Goal: Task Accomplishment & Management: Complete application form

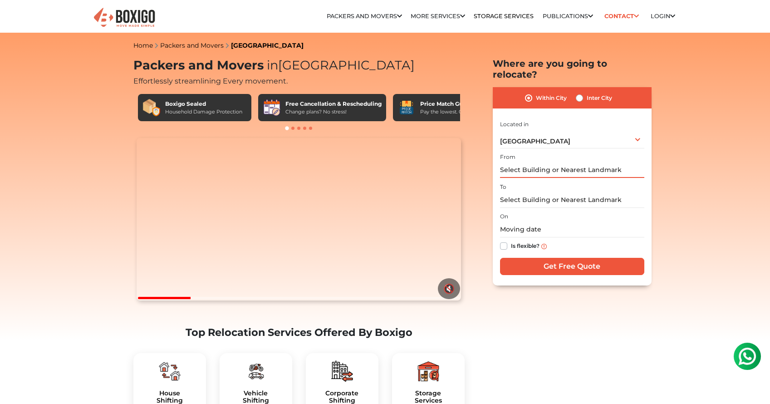
click at [590, 162] on input "text" at bounding box center [572, 170] width 144 height 16
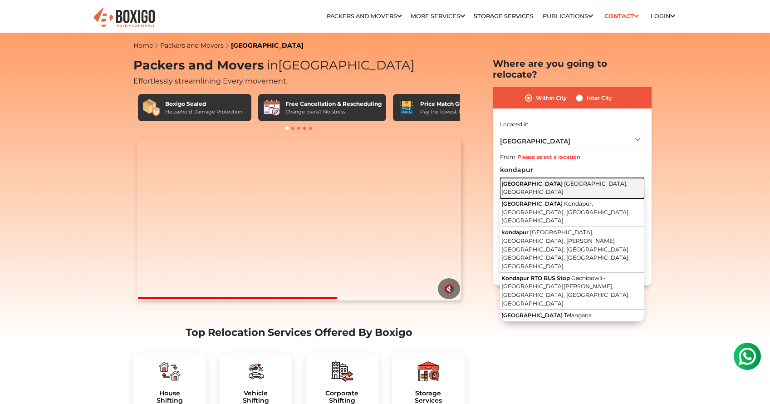
click at [573, 180] on span "[GEOGRAPHIC_DATA], [GEOGRAPHIC_DATA]" at bounding box center [565, 187] width 126 height 15
type input "[GEOGRAPHIC_DATA], [GEOGRAPHIC_DATA], [GEOGRAPHIC_DATA]"
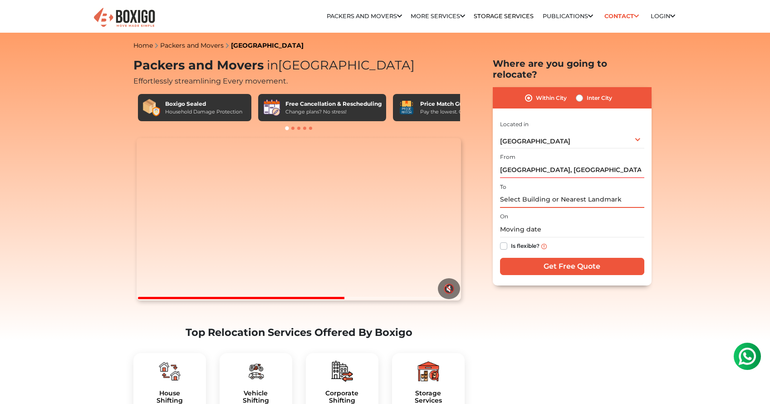
click at [554, 192] on input "text" at bounding box center [572, 200] width 144 height 16
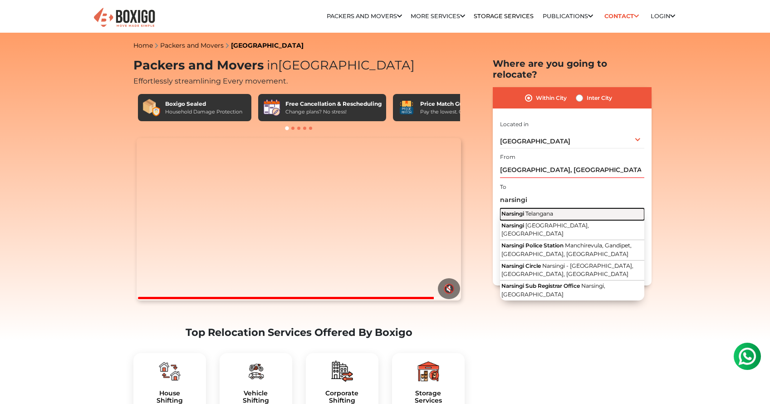
click at [548, 210] on span "Telangana" at bounding box center [540, 213] width 28 height 7
type input "Narsingi, [GEOGRAPHIC_DATA]"
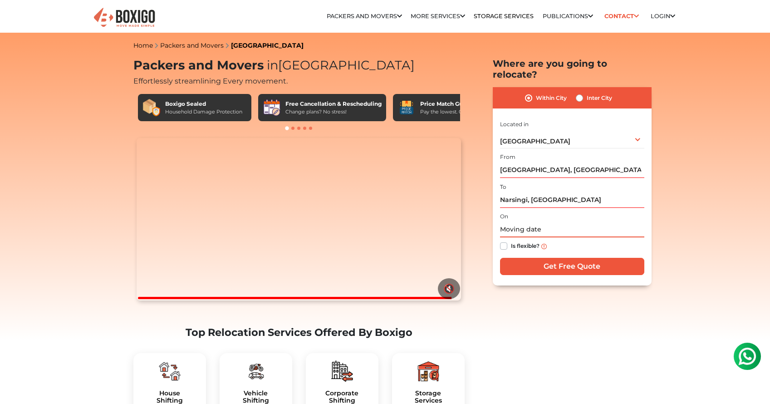
click at [522, 222] on input "text" at bounding box center [572, 230] width 144 height 16
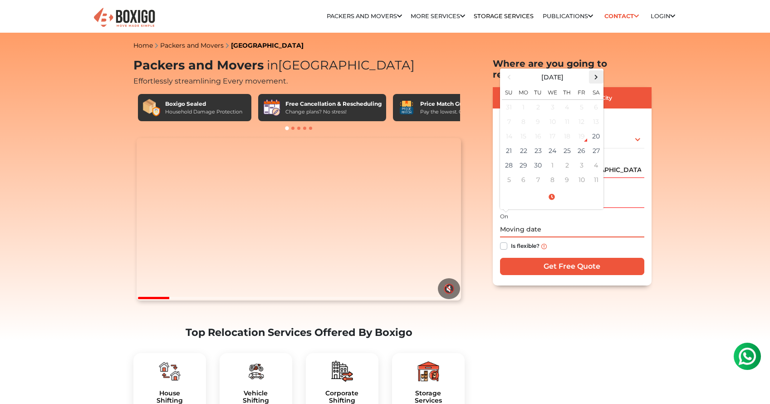
click at [600, 71] on span at bounding box center [596, 77] width 12 height 12
click at [554, 100] on td "1" at bounding box center [553, 107] width 15 height 15
type input "[DATE] 12:00 AM"
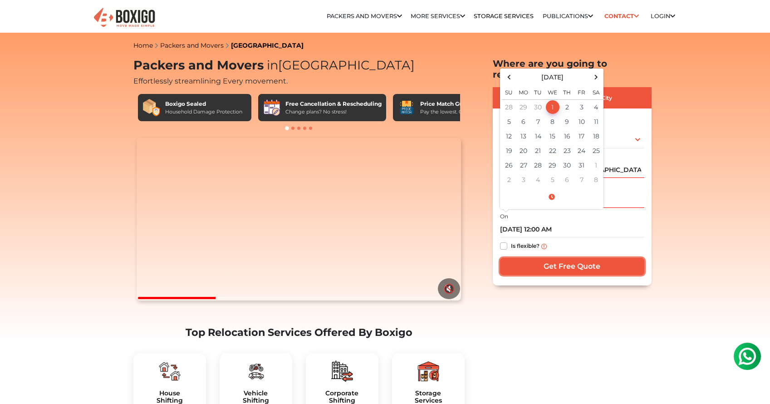
click at [558, 259] on input "Get Free Quote" at bounding box center [572, 266] width 144 height 17
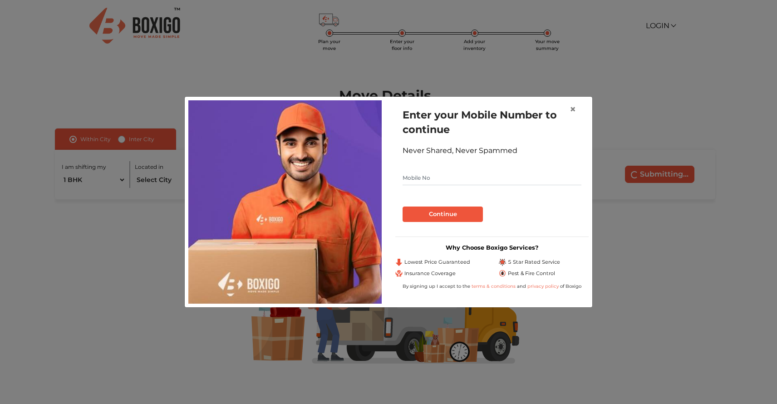
click at [441, 175] on input "text" at bounding box center [492, 178] width 179 height 15
type input "9041226451"
click at [464, 215] on button "Continue" at bounding box center [443, 214] width 80 height 15
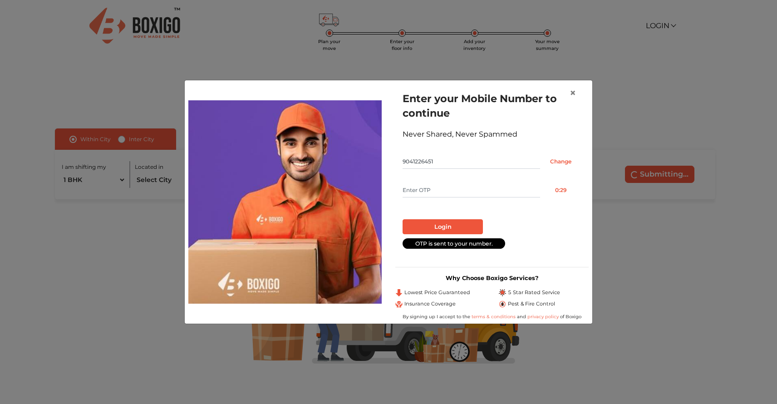
click at [524, 193] on input "text" at bounding box center [472, 190] width 138 height 15
click at [506, 191] on input "text" at bounding box center [472, 190] width 138 height 15
type input "1430"
click at [463, 226] on button "Login" at bounding box center [443, 226] width 80 height 15
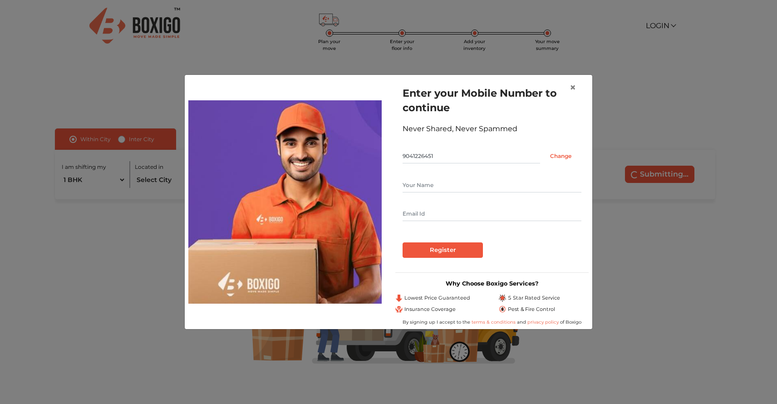
click at [439, 187] on input "text" at bounding box center [492, 185] width 179 height 15
type input "Arti"
click at [413, 212] on input "text" at bounding box center [492, 214] width 179 height 15
click at [408, 232] on form "Enter your Mobile Number to continue Never Shared, Never Spammed 9041226451 Cha…" at bounding box center [492, 172] width 179 height 172
click at [420, 241] on div at bounding box center [492, 239] width 179 height 7
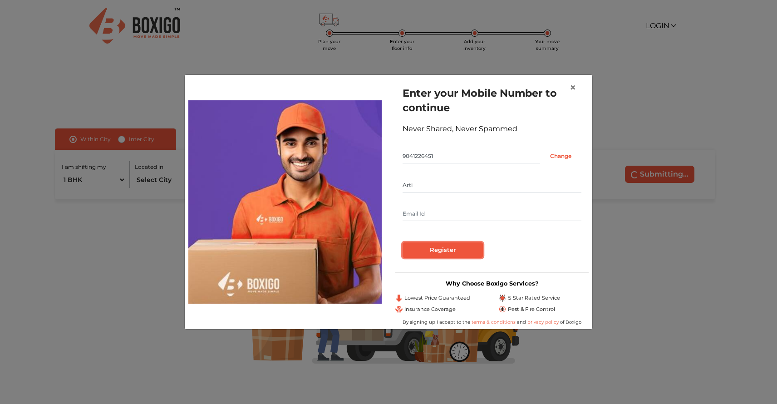
click at [427, 254] on input "Register" at bounding box center [443, 249] width 80 height 15
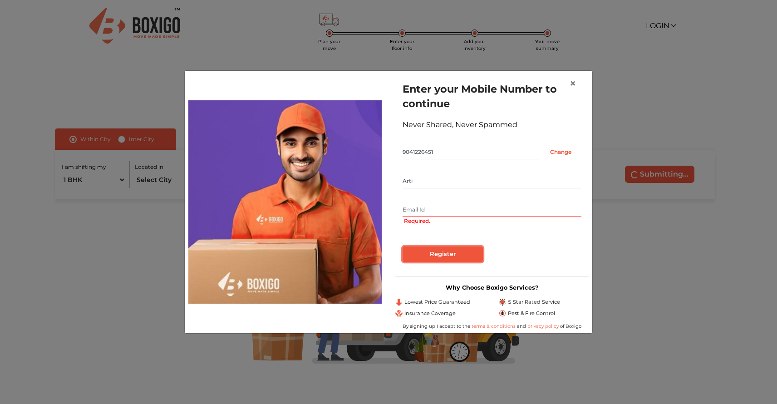
click at [426, 251] on input "Register" at bounding box center [443, 253] width 80 height 15
click at [573, 83] on span "×" at bounding box center [573, 83] width 6 height 13
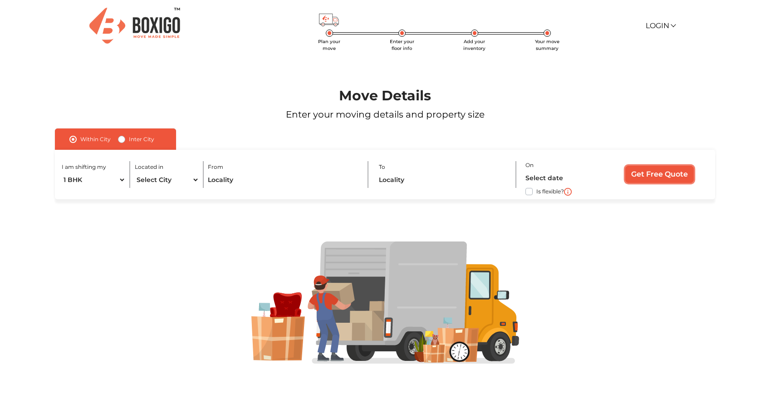
click at [653, 176] on input "Get Free Quote" at bounding box center [659, 174] width 69 height 17
click at [165, 182] on select "Select City Bangalore Bengaluru Bhopal Bhubaneswar Chennai Coimbatore Cuttack D…" at bounding box center [167, 180] width 64 height 16
click at [154, 180] on select "Select City Bangalore Bengaluru Bhopal Bhubaneswar Chennai Coimbatore Cuttack D…" at bounding box center [167, 180] width 64 height 16
select select "[GEOGRAPHIC_DATA]"
click at [135, 172] on select "Select City Bangalore Bengaluru Bhopal Bhubaneswar Chennai Coimbatore Cuttack D…" at bounding box center [167, 180] width 64 height 16
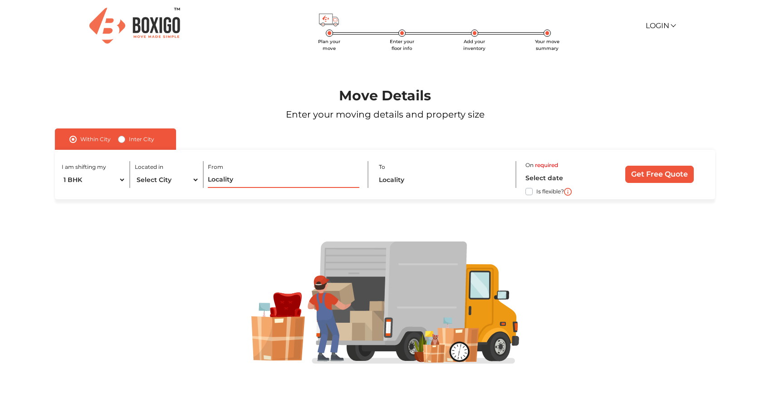
click at [225, 180] on input "text" at bounding box center [283, 180] width 151 height 16
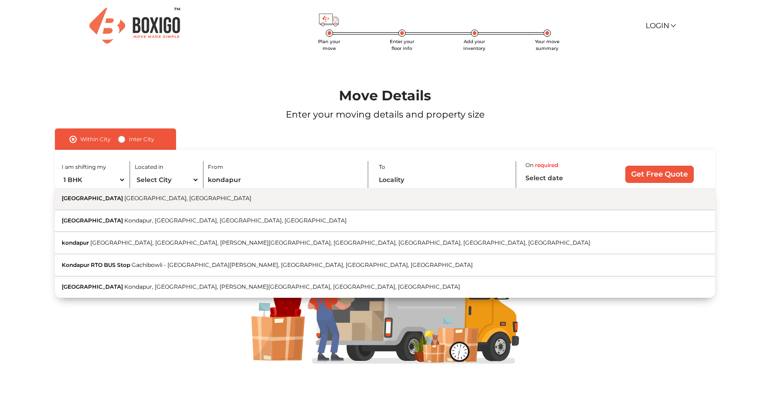
click at [131, 199] on span "[GEOGRAPHIC_DATA], [GEOGRAPHIC_DATA]" at bounding box center [187, 198] width 127 height 7
type input "[GEOGRAPHIC_DATA], [GEOGRAPHIC_DATA], [GEOGRAPHIC_DATA]"
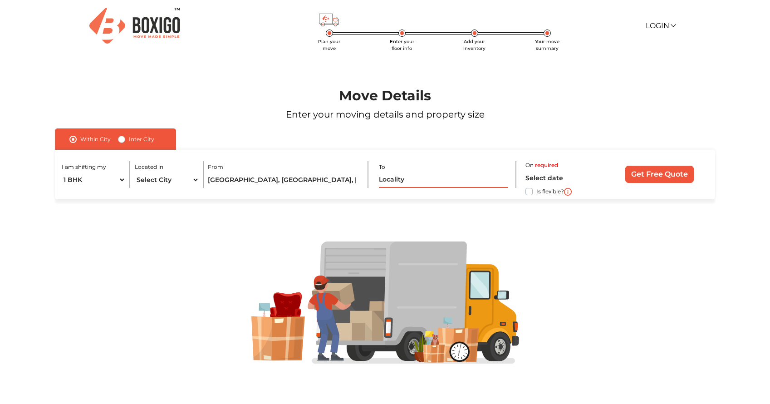
click at [411, 183] on input "text" at bounding box center [443, 180] width 129 height 16
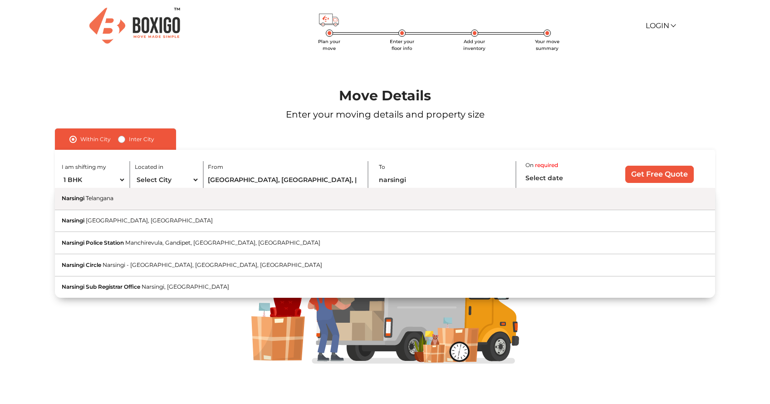
click at [122, 202] on button "Narsingi Telangana" at bounding box center [385, 199] width 660 height 22
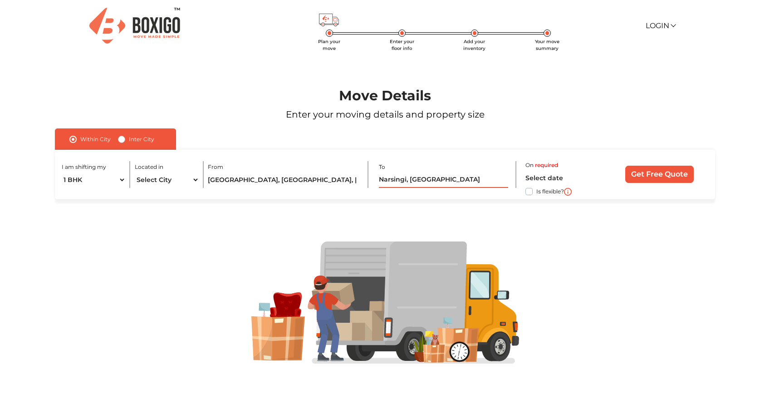
click at [417, 179] on input "Narsingi, [GEOGRAPHIC_DATA]" at bounding box center [443, 180] width 129 height 16
click at [456, 179] on input "Narsingi, [GEOGRAPHIC_DATA]" at bounding box center [443, 180] width 129 height 16
type input "N"
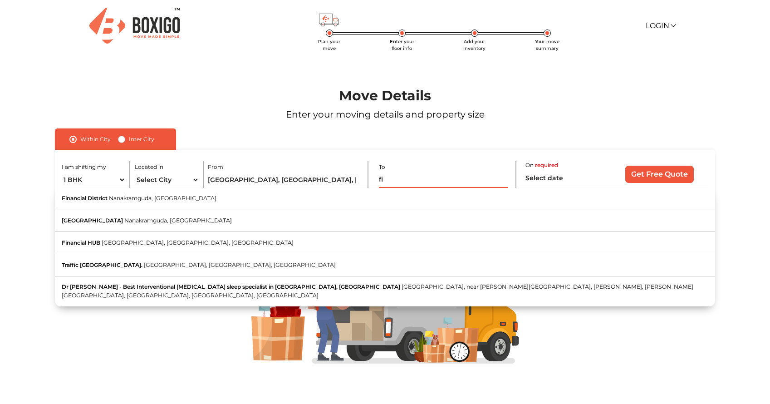
type input "f"
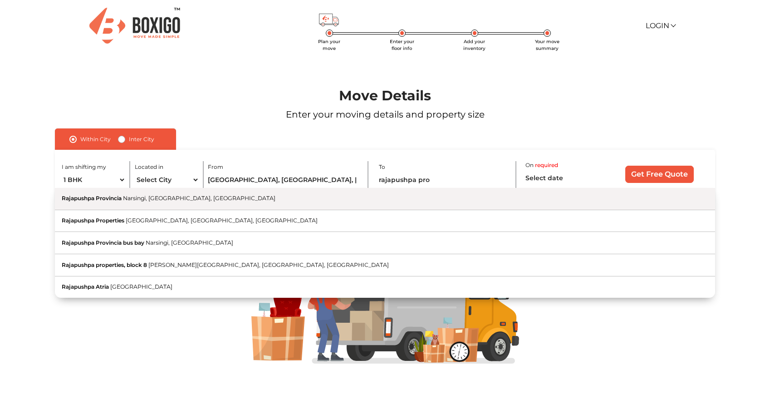
click at [269, 195] on button "Rajapushpa Provincia Narsingi, Hyderabad, Telangana" at bounding box center [385, 199] width 660 height 22
type input "Rajapushpa Provincia, Narsingi, Hyderabad, Telangana"
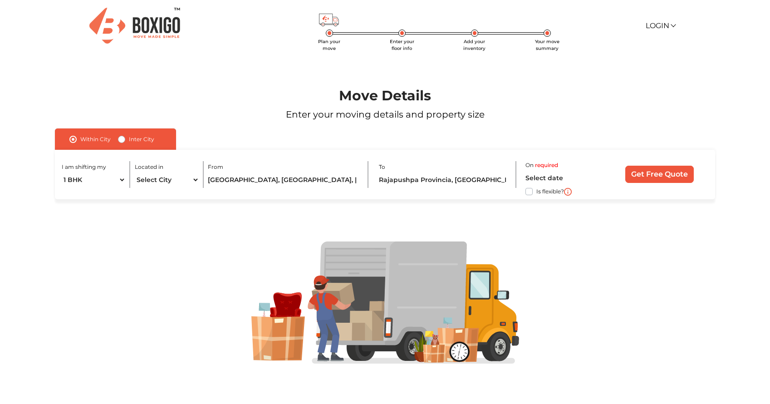
click at [543, 167] on label "required" at bounding box center [546, 165] width 23 height 8
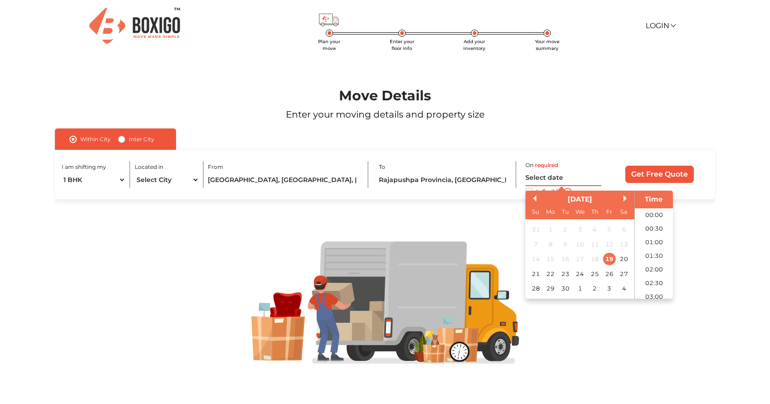
click at [545, 178] on input "text" at bounding box center [564, 178] width 76 height 16
click at [581, 288] on div "1" at bounding box center [580, 288] width 12 height 12
click at [578, 229] on div "1" at bounding box center [580, 229] width 12 height 12
click at [581, 231] on div "1" at bounding box center [580, 229] width 12 height 12
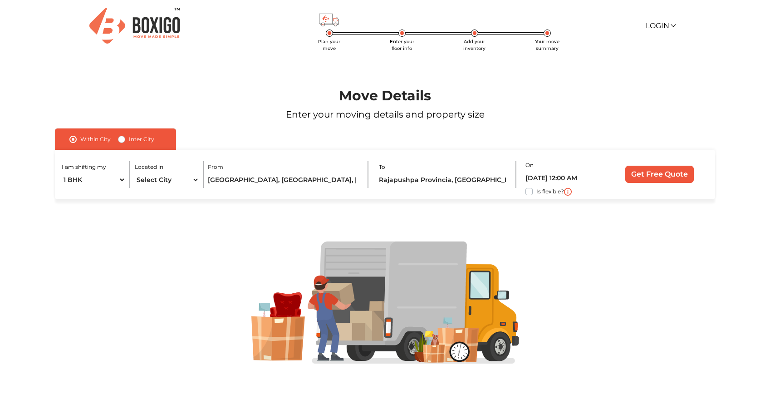
click at [607, 138] on div "Within City Inter City I am shifting my 1 BHK 2 BHK 3 BHK 3 + BHK FEW ITEMS Loc…" at bounding box center [385, 163] width 660 height 71
click at [580, 177] on input "01/10/2025 12:00 AM" at bounding box center [564, 178] width 76 height 16
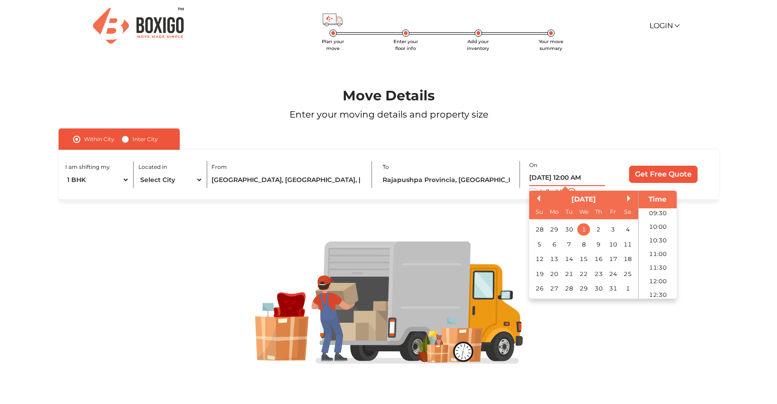
scroll to position [251, 0]
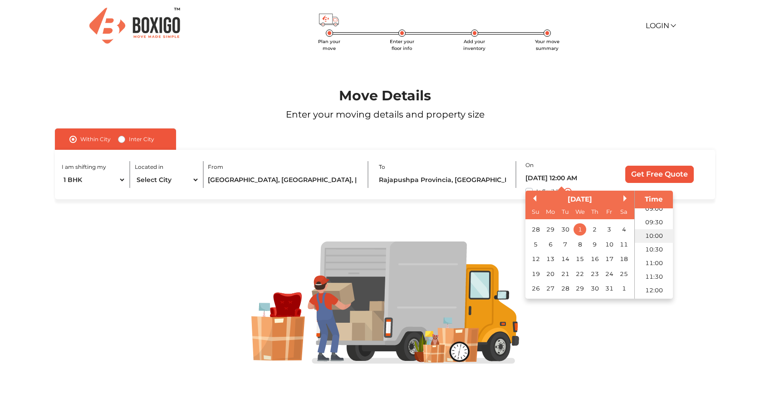
click at [652, 230] on li "10:00" at bounding box center [654, 236] width 39 height 14
type input "01/10/2025 10:00 AM"
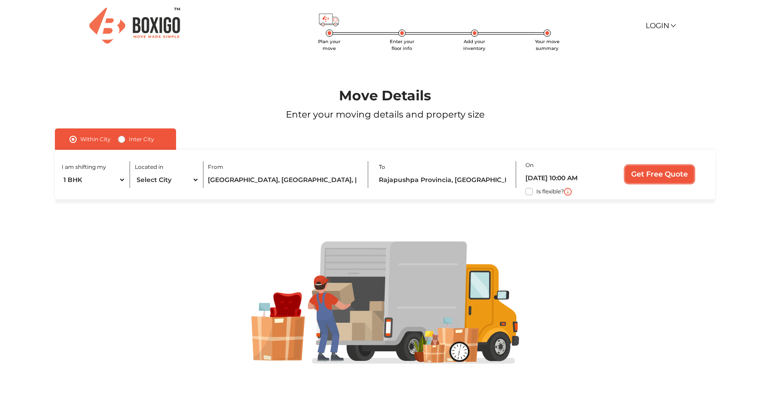
click at [646, 170] on input "Get Free Quote" at bounding box center [659, 174] width 69 height 17
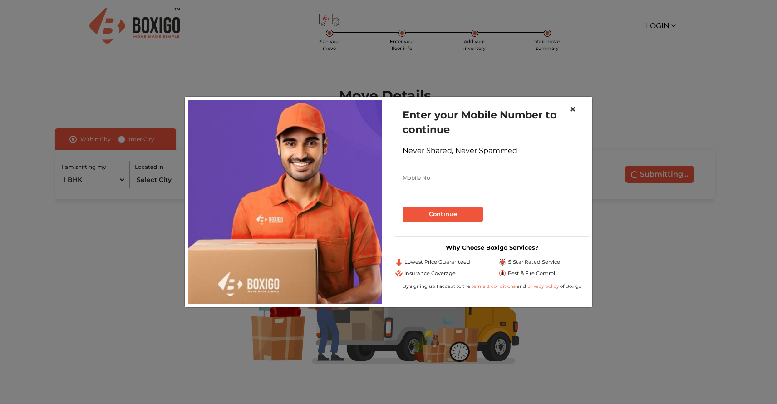
click at [569, 106] on button "×" at bounding box center [572, 109] width 21 height 25
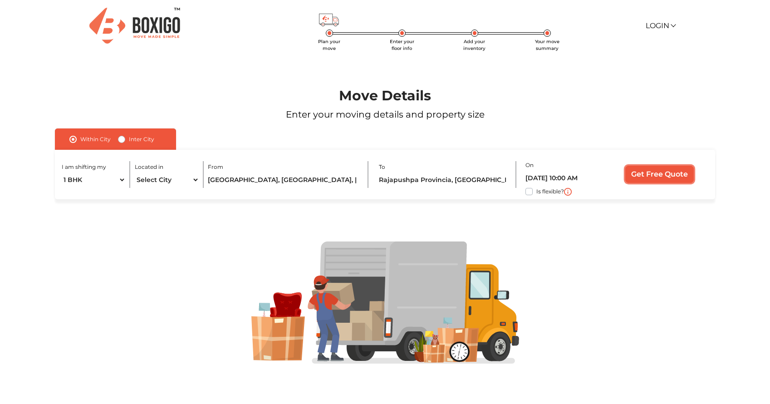
click at [659, 172] on input "Get Free Quote" at bounding box center [659, 174] width 69 height 17
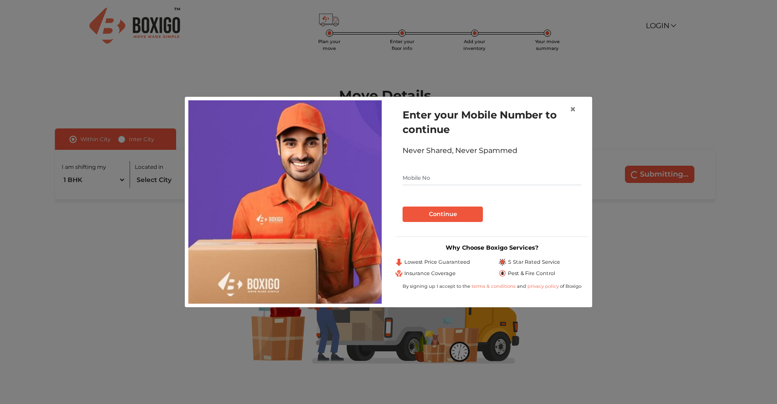
click at [441, 178] on input "text" at bounding box center [492, 178] width 179 height 15
type input "9041226451"
click at [440, 221] on button "Continue" at bounding box center [443, 214] width 80 height 15
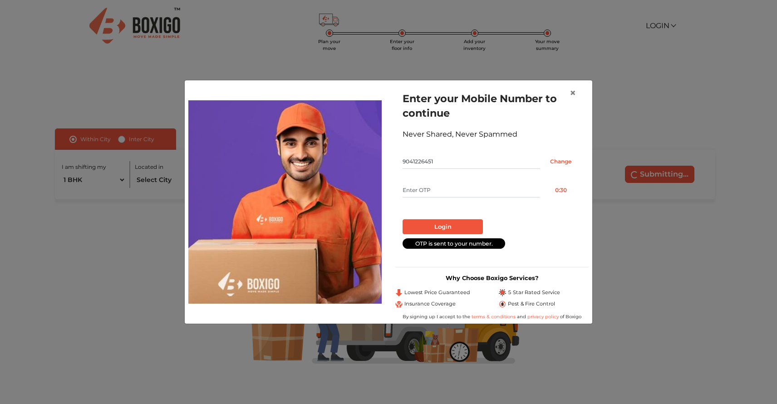
click at [435, 185] on input "text" at bounding box center [472, 190] width 138 height 15
type input "1430"
click at [438, 221] on button "Login" at bounding box center [443, 226] width 80 height 15
click at [434, 227] on button "Login" at bounding box center [443, 226] width 80 height 15
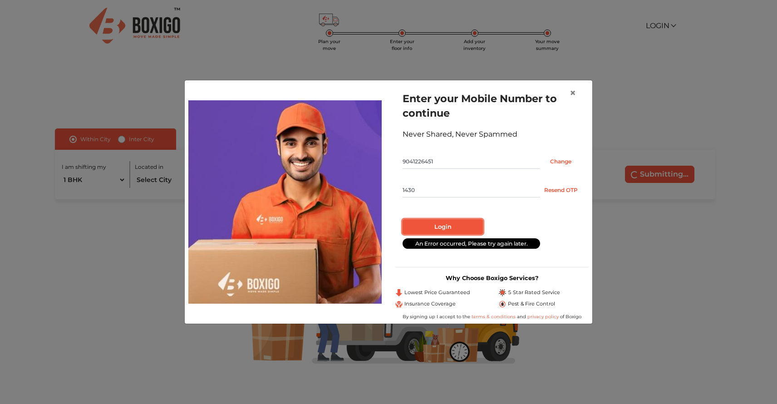
click at [434, 227] on button "Login" at bounding box center [443, 226] width 80 height 15
